Goal: Task Accomplishment & Management: Complete application form

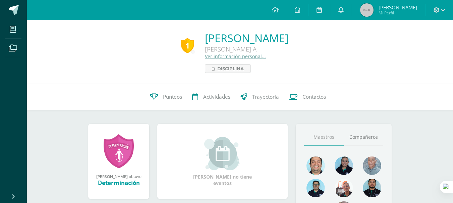
click at [105, 59] on div "1 Ana Sofia Meda Santizo Quinto Bachillerato A Ver información personal... Disc…" at bounding box center [239, 52] width 415 height 42
click at [370, 44] on div "1 Ana Sofia Meda Santizo Quinto Bachillerato A Ver información personal... Disc…" at bounding box center [239, 52] width 415 height 42
click at [351, 103] on div "1 Ana Meda 2007-0237 Punteos Actividades Trayectoria Contactos" at bounding box center [240, 97] width 426 height 27
click at [345, 76] on div "1 Ana Sofia Meda Santizo Quinto Bachillerato A Ver información personal... Disc…" at bounding box center [240, 52] width 426 height 64
click at [198, 101] on link "Actividades" at bounding box center [211, 97] width 48 height 27
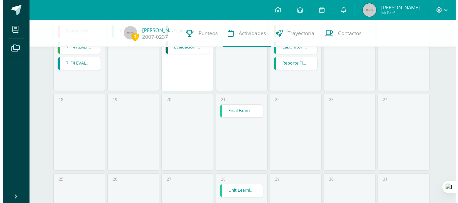
scroll to position [215, 0]
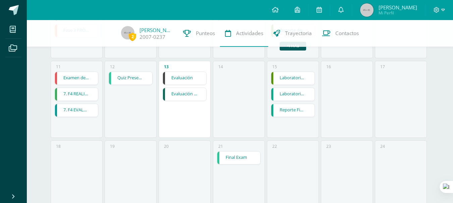
click at [195, 91] on link "Evaluación de unidad" at bounding box center [184, 94] width 43 height 13
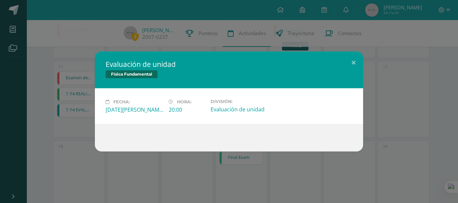
click at [70, 105] on div "Evaluación de unidad Física Fundamental Fecha: [DATE][PERSON_NAME] Hora: 20:00 …" at bounding box center [229, 102] width 452 height 100
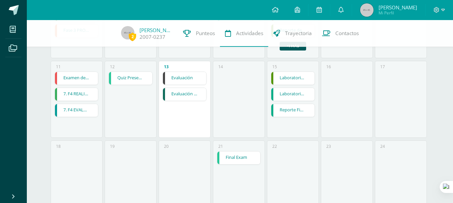
click at [183, 74] on link "Evaluación" at bounding box center [184, 78] width 43 height 13
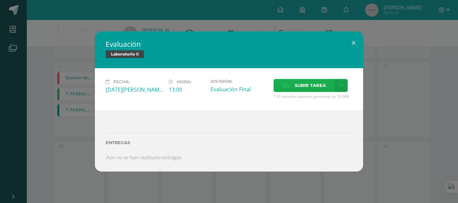
click at [300, 86] on span "Subir tarea" at bounding box center [309, 85] width 31 height 12
click at [0, 0] on input "Subir tarea" at bounding box center [0, 0] width 0 height 0
